Goal: Find specific page/section: Find specific page/section

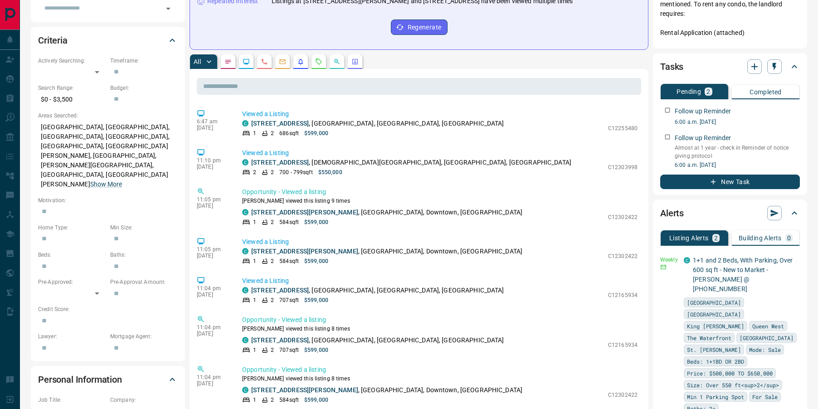
scroll to position [237, 0]
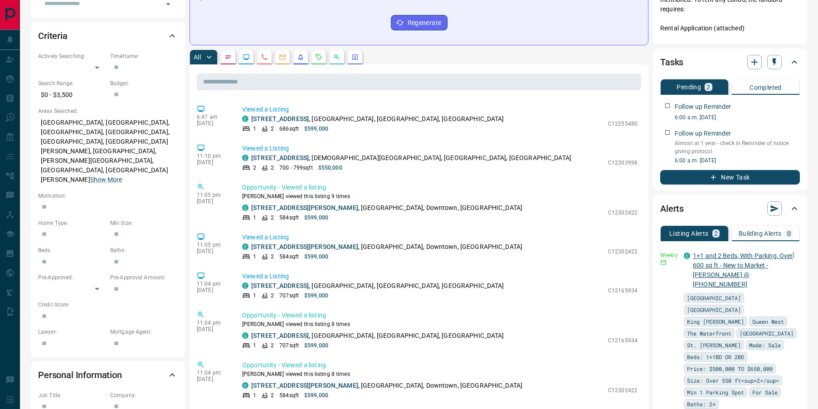
click at [721, 271] on link "1+1 and 2 Beds, With Parking, Over 600 sq ft - New to Market - [PERSON_NAME] @ …" at bounding box center [743, 270] width 100 height 36
click at [334, 58] on icon "Opportunities" at bounding box center [336, 56] width 7 height 7
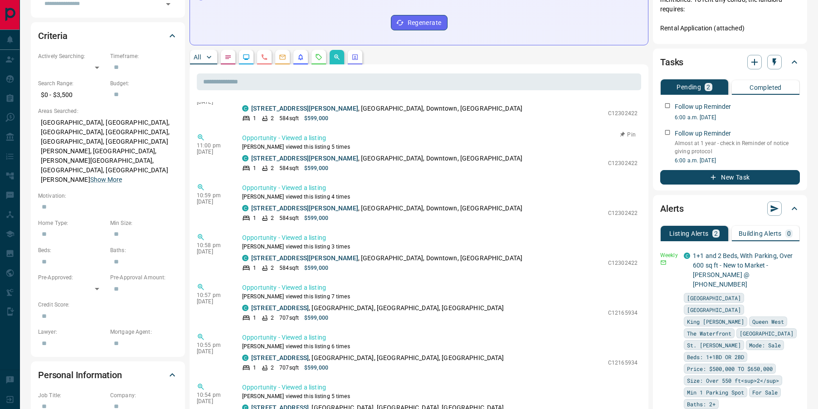
scroll to position [221, 0]
click at [302, 307] on link "[STREET_ADDRESS]" at bounding box center [280, 307] width 58 height 7
click at [268, 312] on p "[STREET_ADDRESS]" at bounding box center [377, 308] width 253 height 10
click at [264, 308] on link "[STREET_ADDRESS]" at bounding box center [280, 307] width 58 height 7
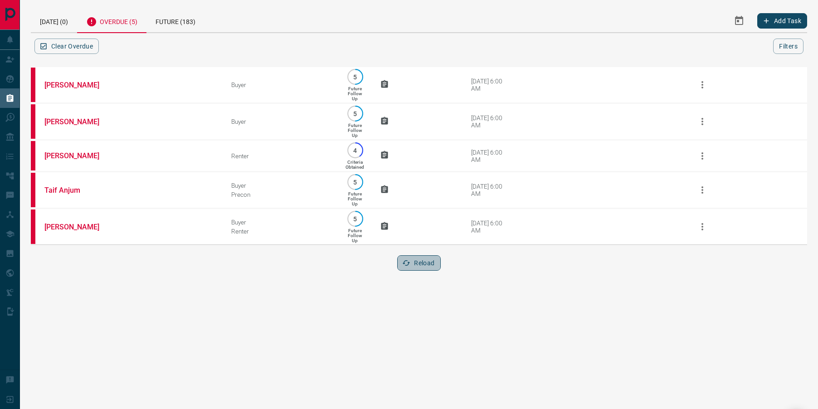
click at [427, 270] on button "Reload" at bounding box center [418, 262] width 43 height 15
click at [419, 267] on button "Reload" at bounding box center [418, 262] width 43 height 15
click at [48, 21] on div "Today (0)" at bounding box center [54, 20] width 46 height 23
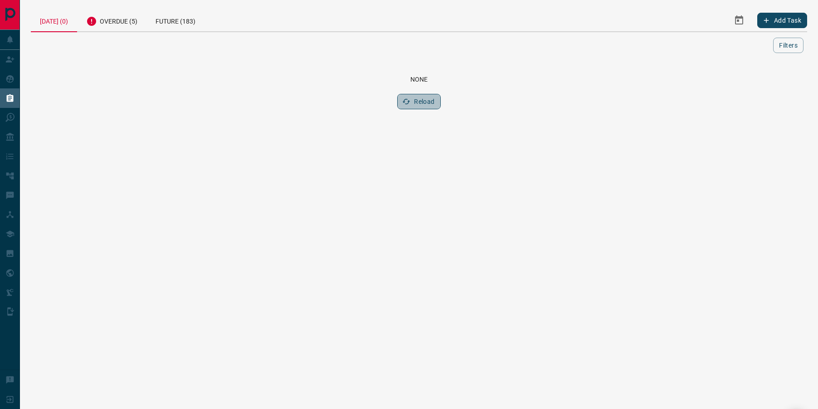
click at [428, 104] on button "Reload" at bounding box center [418, 101] width 43 height 15
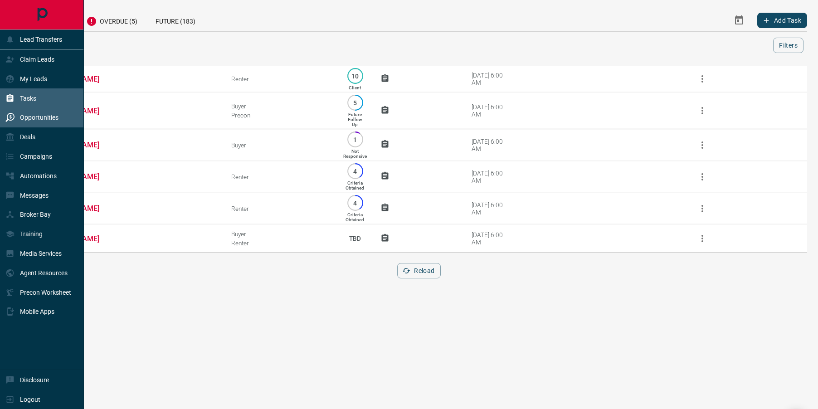
click at [11, 117] on icon at bounding box center [11, 117] width 2 height 4
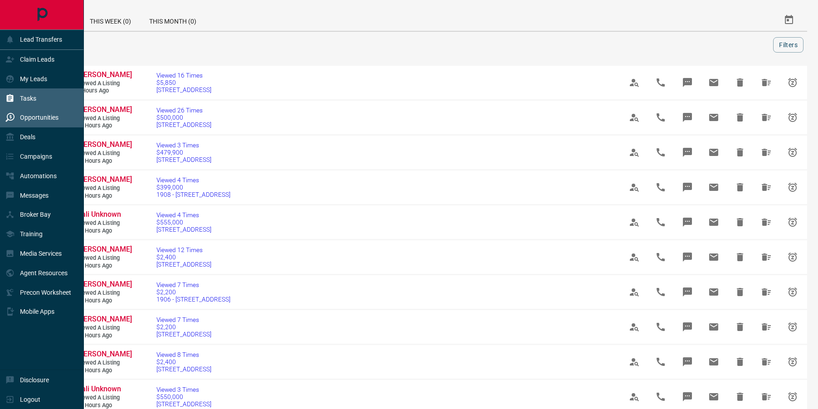
click at [20, 98] on p "Tasks" at bounding box center [28, 98] width 16 height 7
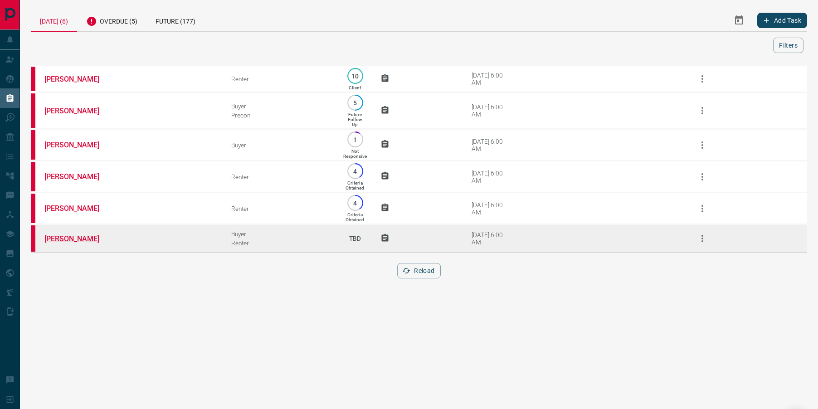
click at [67, 243] on link "Jeel Goyani" at bounding box center [78, 238] width 68 height 9
